Goal: Information Seeking & Learning: Compare options

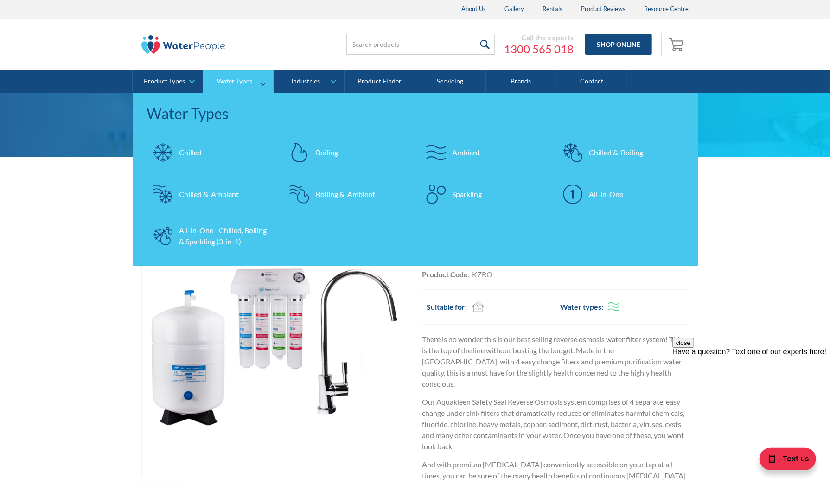
click at [602, 149] on div "Chilled & Boiling" at bounding box center [616, 152] width 54 height 11
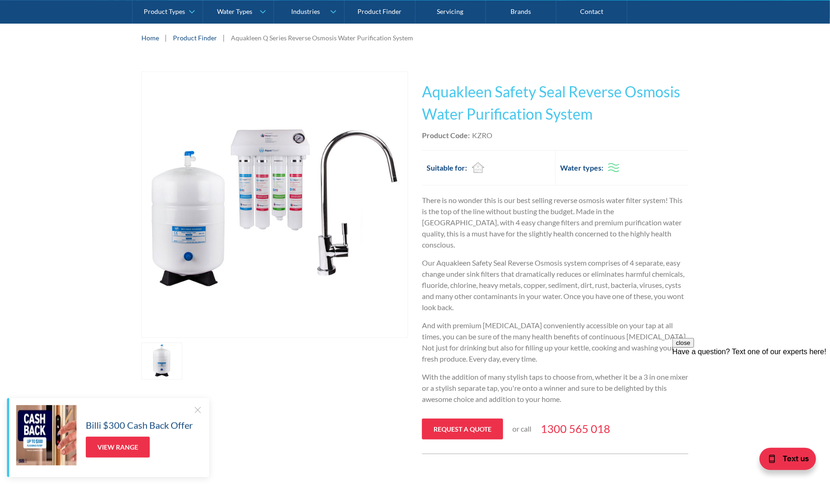
scroll to position [185, 0]
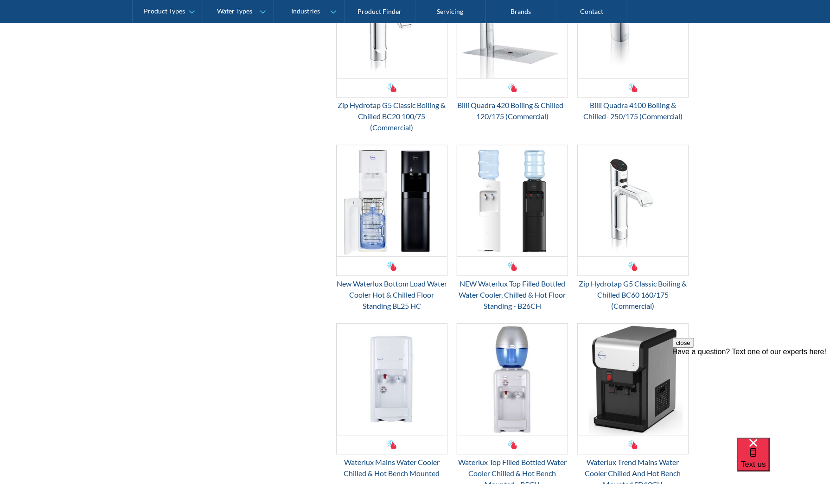
scroll to position [1483, 0]
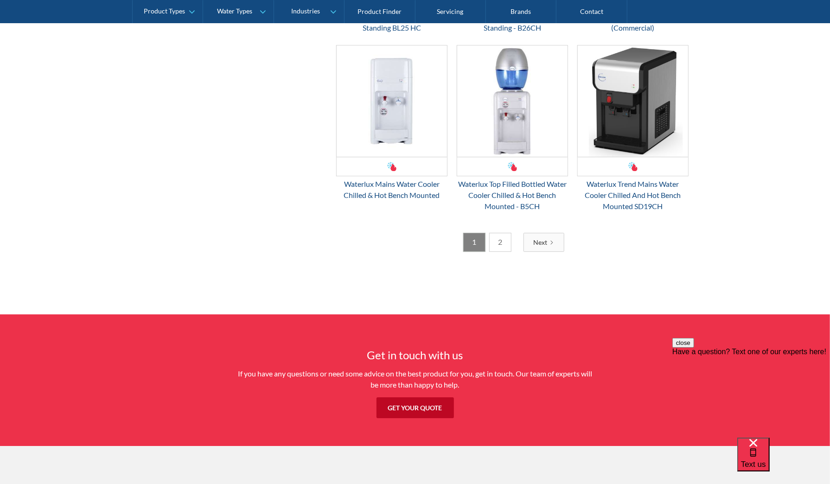
click at [496, 241] on link "2" at bounding box center [500, 242] width 22 height 19
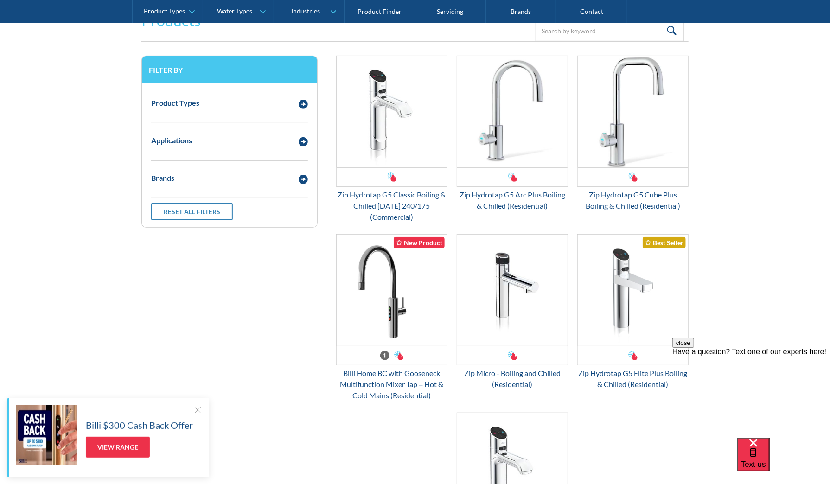
scroll to position [261, 0]
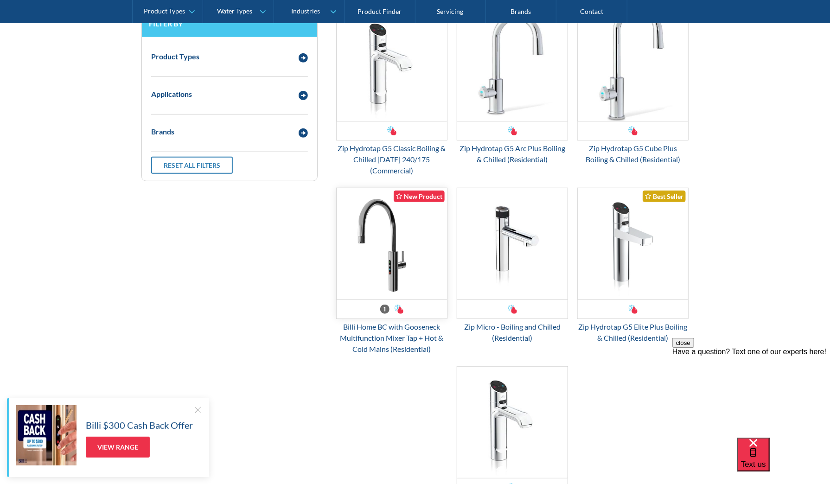
click at [393, 269] on img "Email Form 3" at bounding box center [391, 243] width 110 height 111
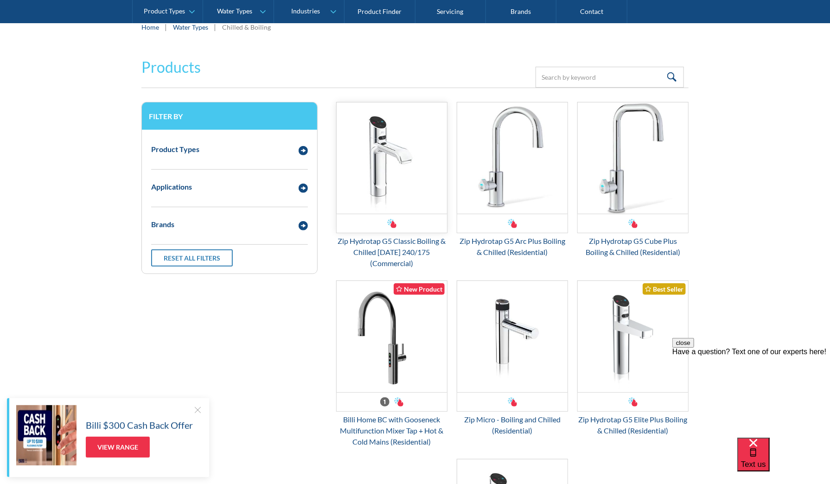
scroll to position [0, 0]
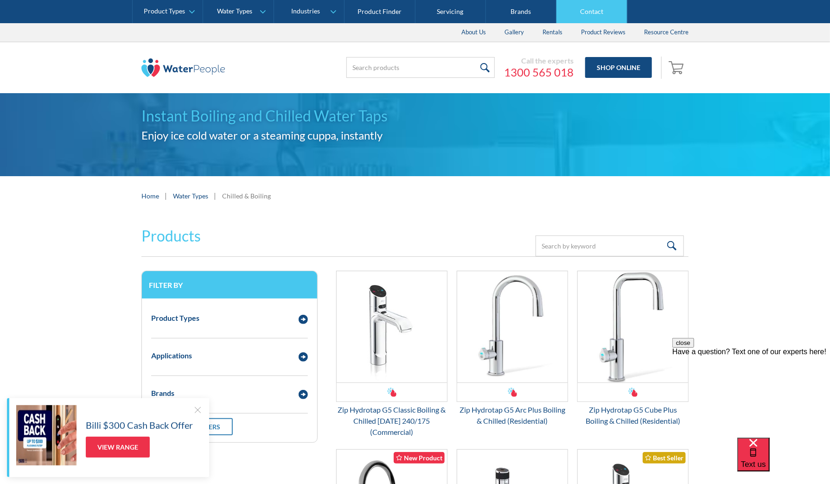
click at [595, 11] on link "Contact" at bounding box center [591, 11] width 70 height 23
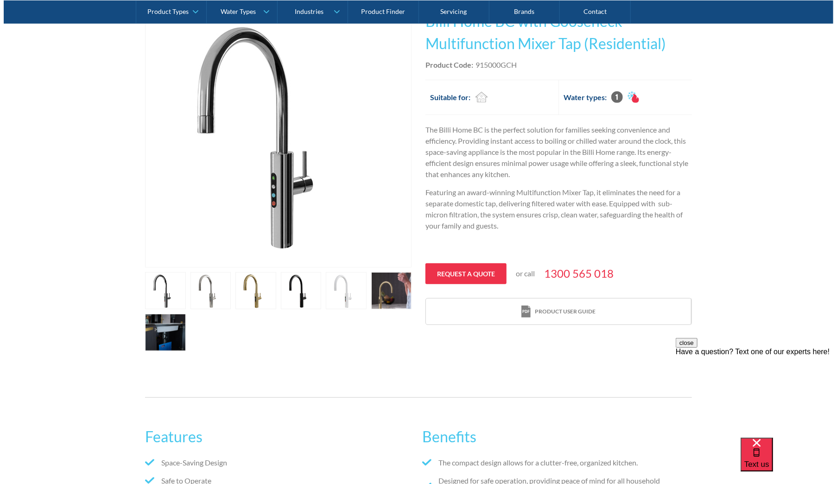
scroll to position [278, 0]
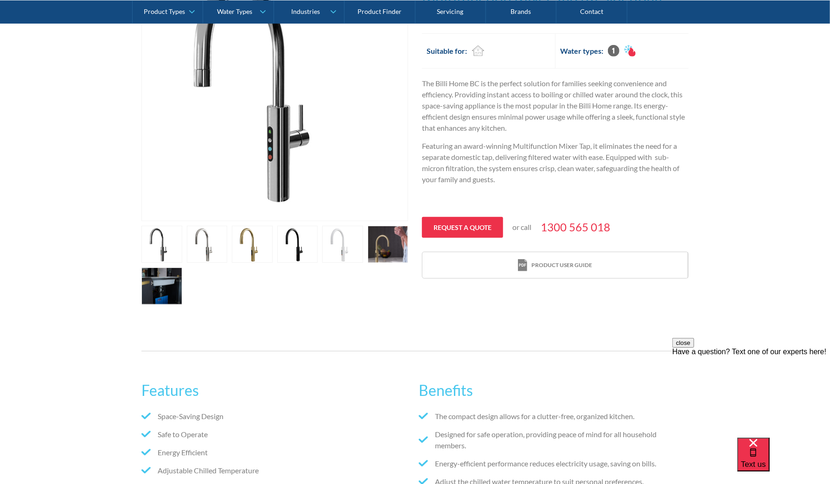
click at [162, 287] on link "open lightbox" at bounding box center [161, 285] width 41 height 37
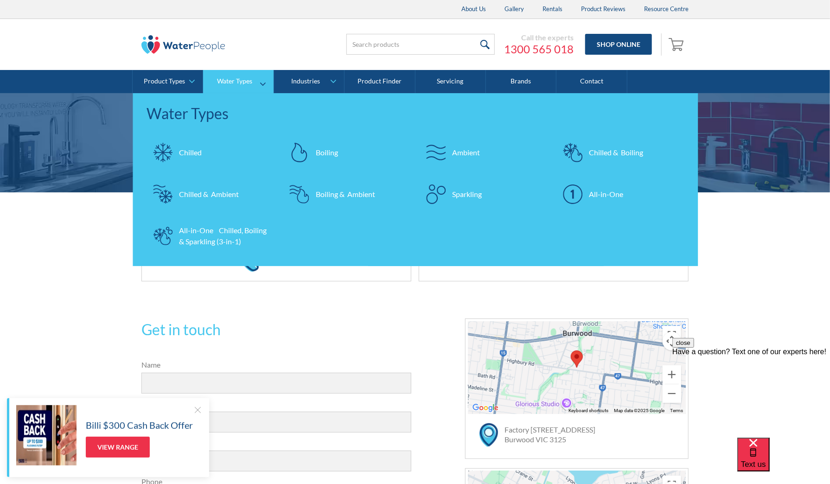
click at [575, 195] on img at bounding box center [572, 193] width 19 height 19
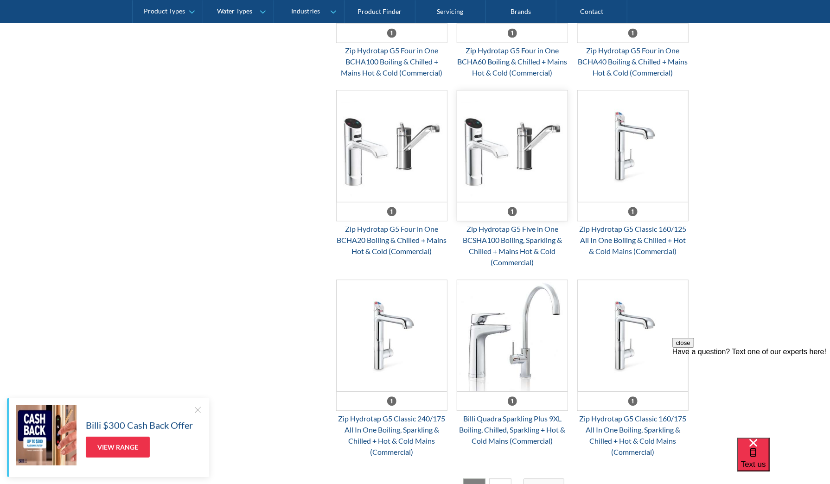
scroll to position [1390, 0]
